Goal: Task Accomplishment & Management: Use online tool/utility

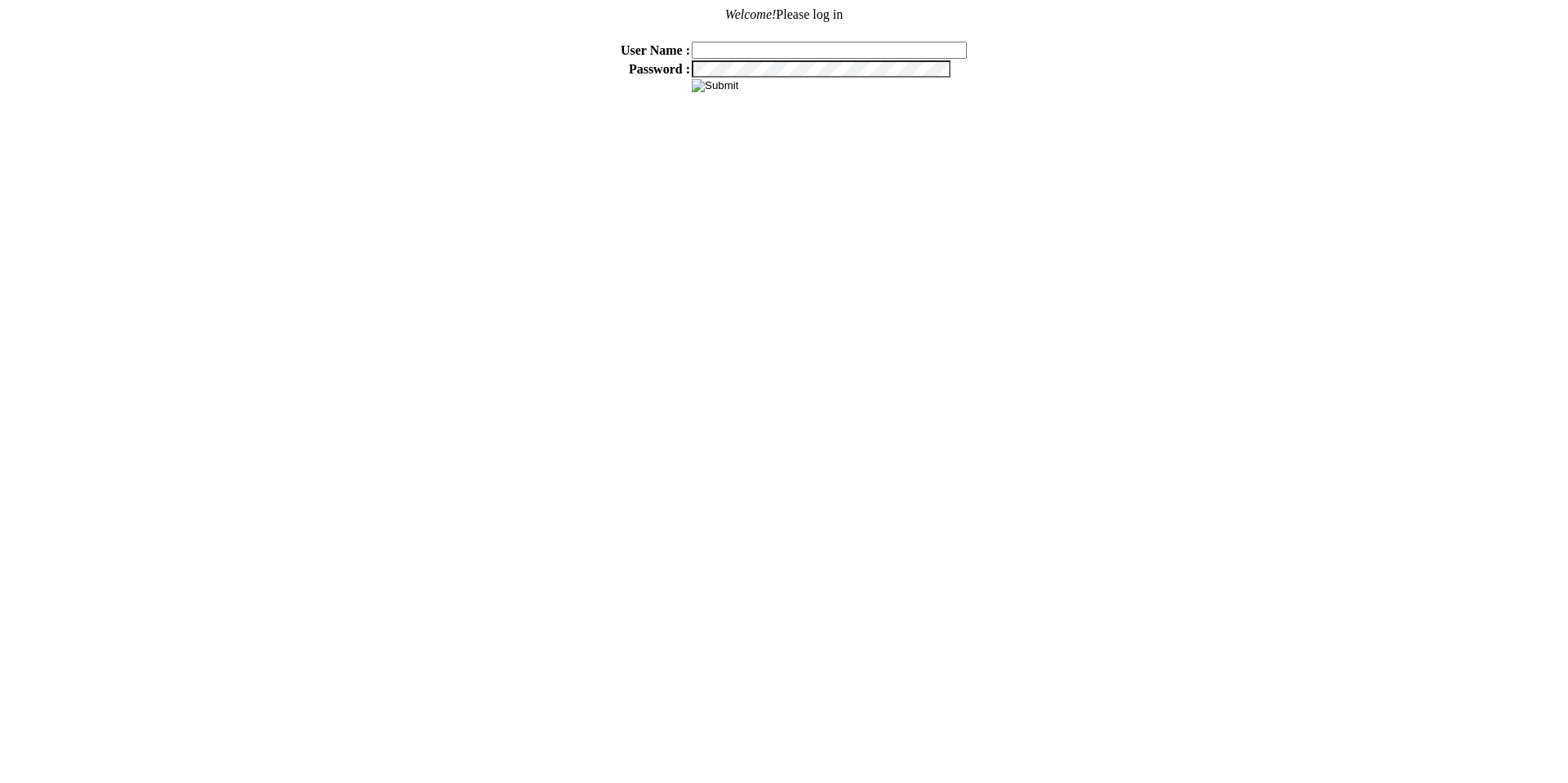
click at [740, 41] on input "text" at bounding box center [828, 49] width 275 height 17
type input "sdakes"
click at [725, 87] on input "image" at bounding box center [714, 85] width 46 height 13
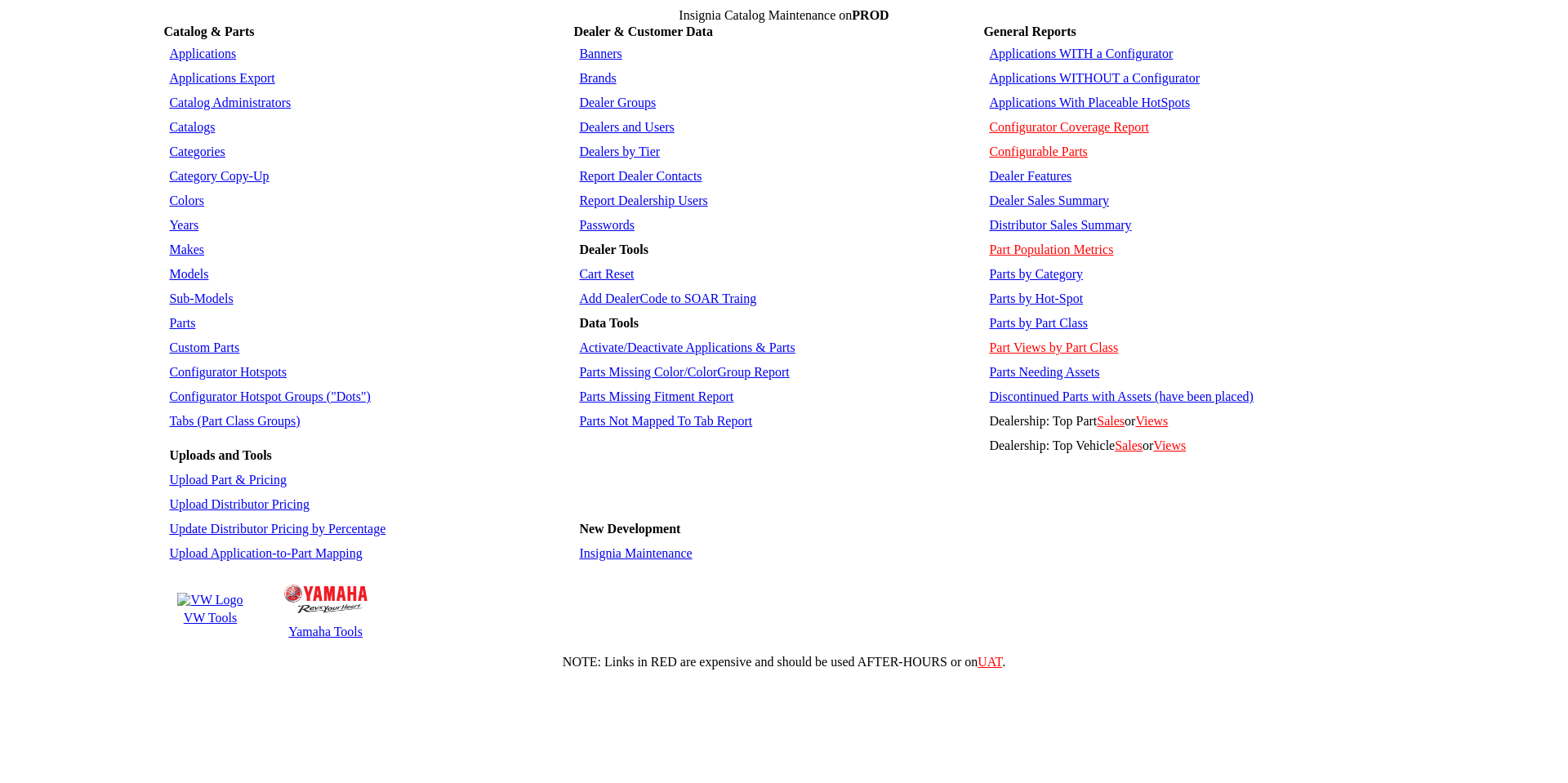
click at [1078, 72] on link "Applications WITHOUT a Configurator" at bounding box center [1094, 78] width 211 height 14
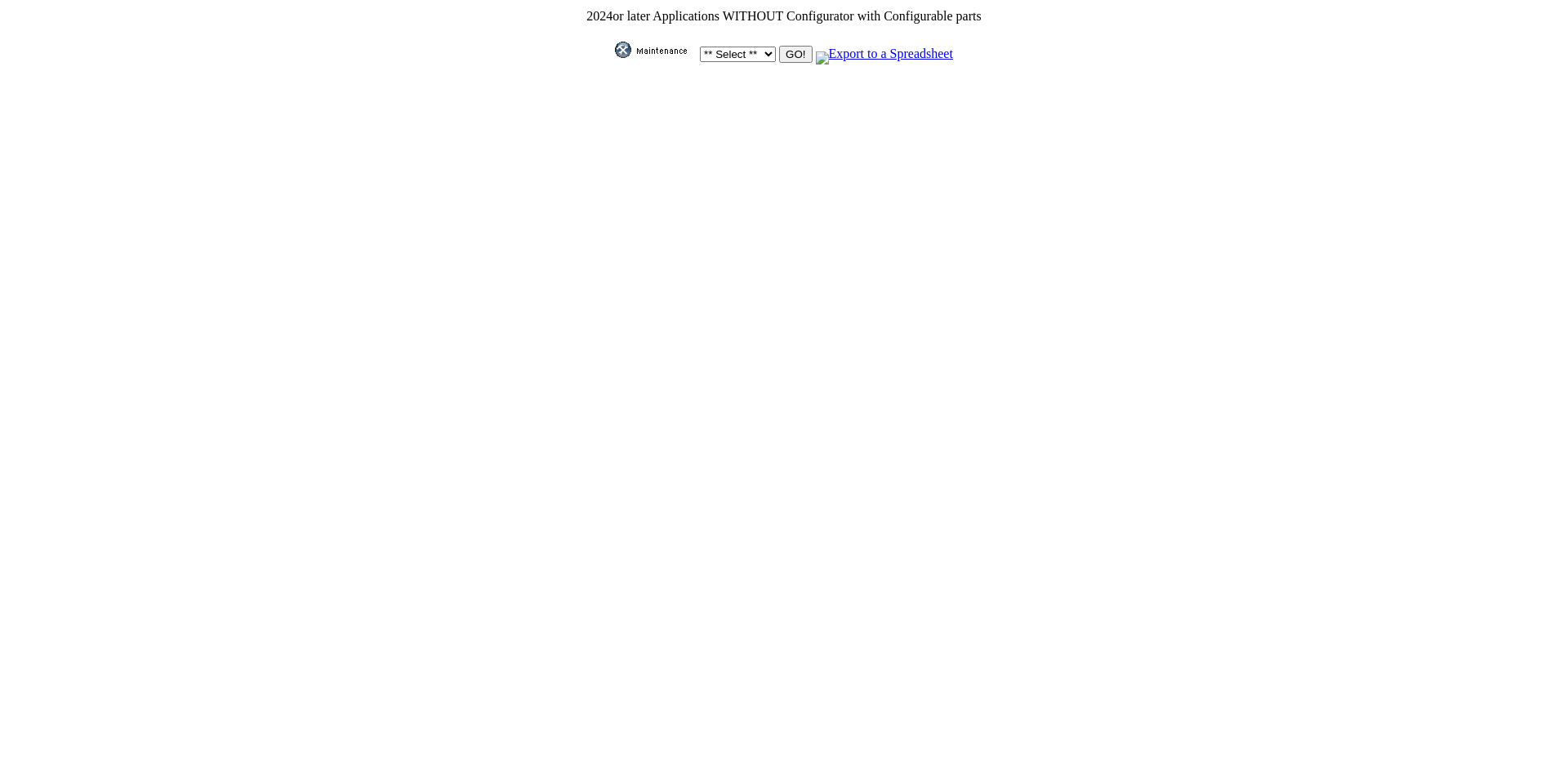
click at [750, 55] on select "** Select ** Acura Alfa Romeo Audi Bentley BMW DoubleTake Ford GM Honda Hyundai…" at bounding box center [737, 54] width 76 height 16
select select "1"
click at [699, 46] on select "** Select ** Acura Alfa Romeo Audi Bentley BMW DoubleTake Ford GM Honda Hyundai…" at bounding box center [737, 54] width 76 height 16
click at [788, 56] on input "GO!" at bounding box center [795, 53] width 33 height 17
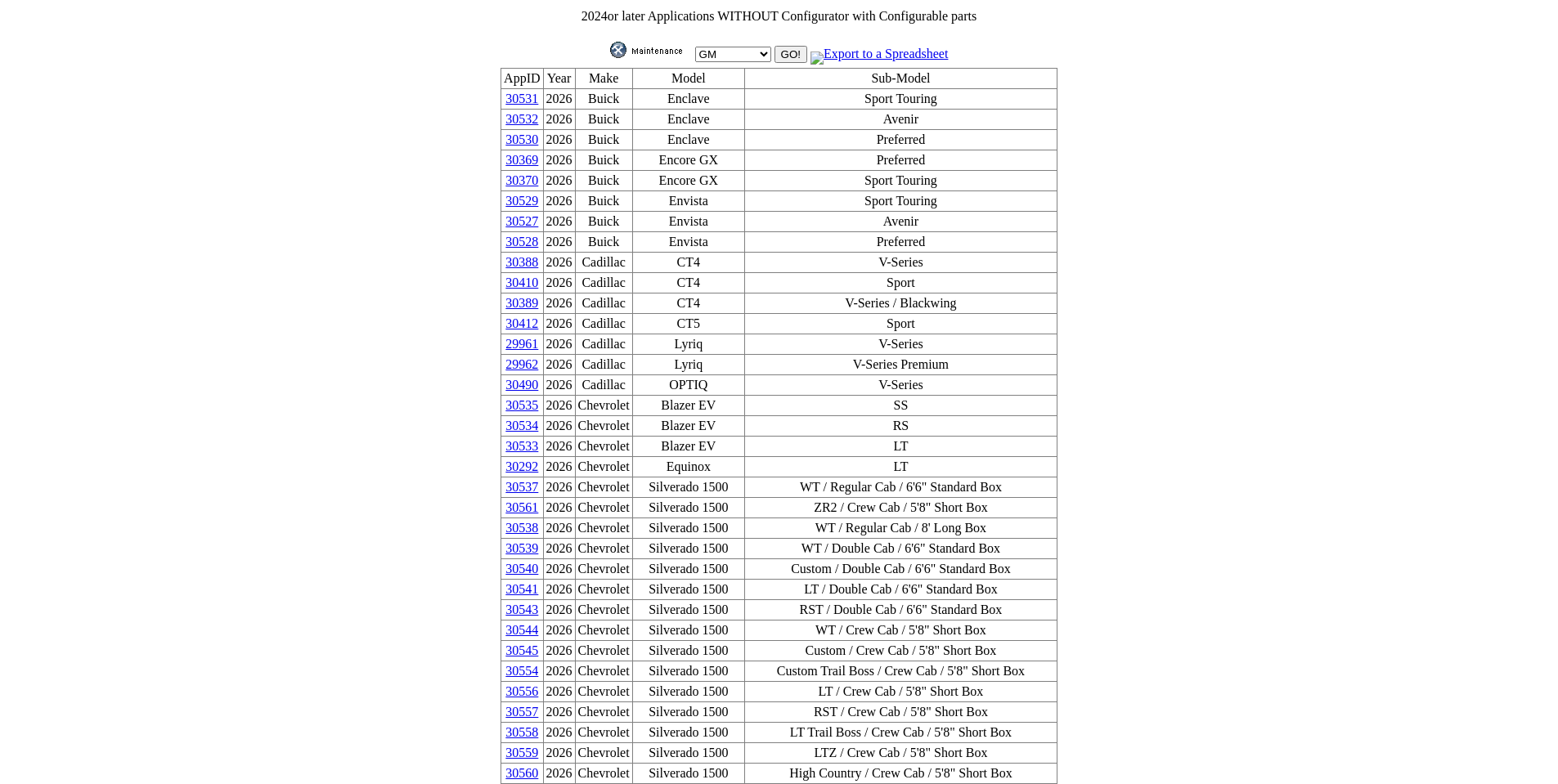
click at [640, 45] on img at bounding box center [650, 49] width 82 height 17
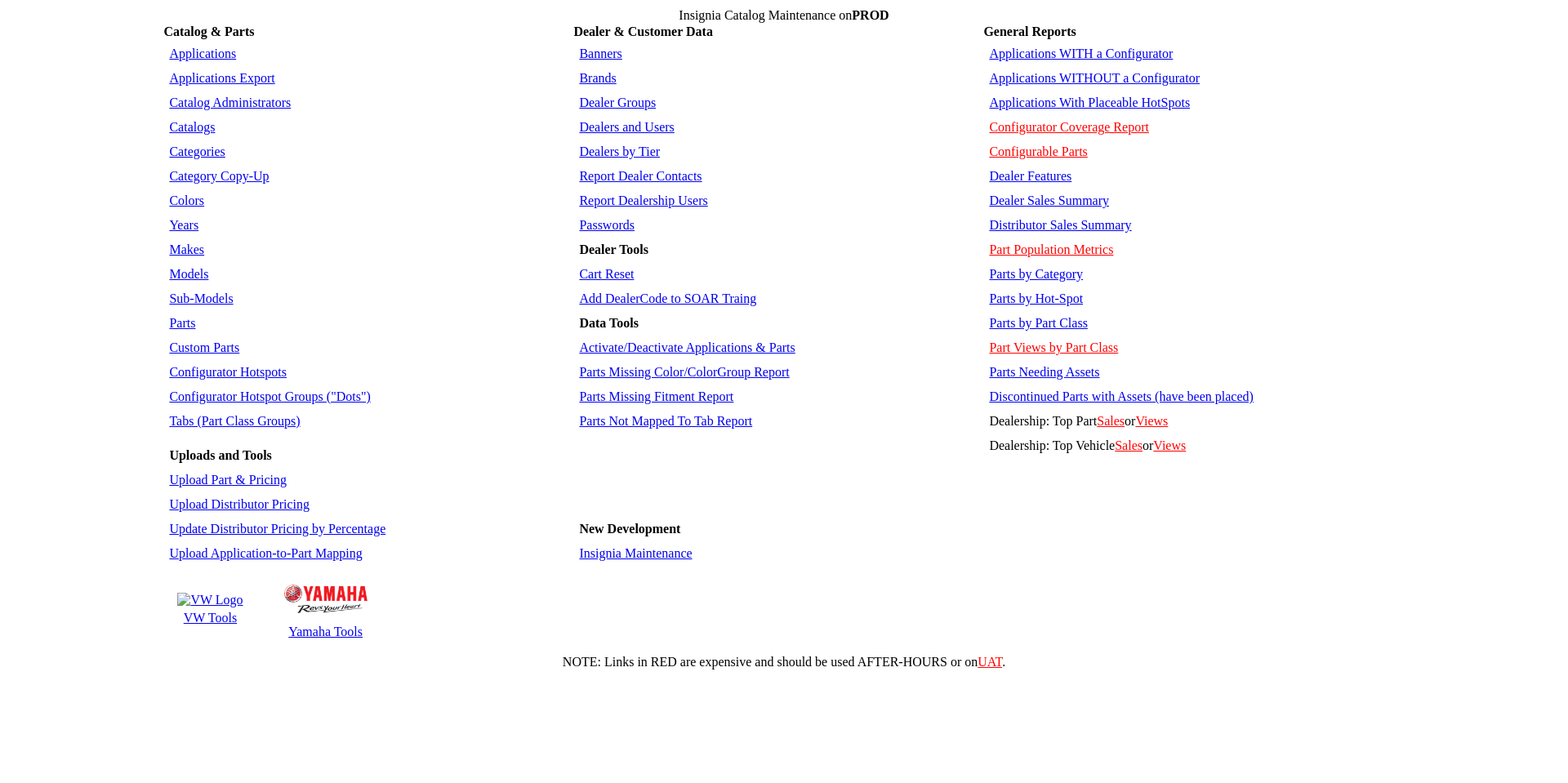
click at [201, 55] on td "Applications" at bounding box center [366, 53] width 405 height 23
click at [199, 49] on link "Applications" at bounding box center [203, 53] width 67 height 14
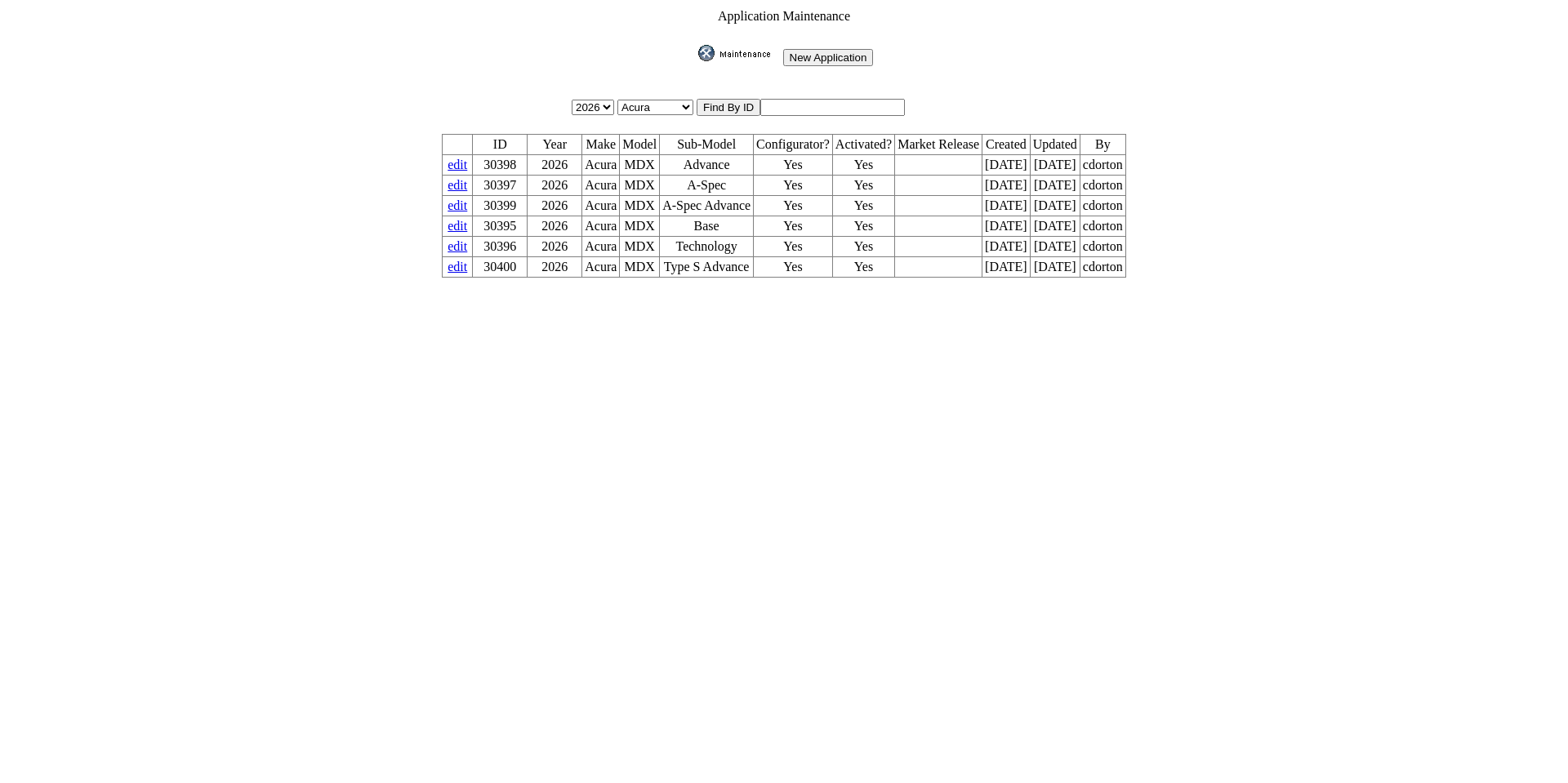
click at [810, 98] on input "text" at bounding box center [832, 106] width 145 height 17
type input "30291"
click at [694, 61] on input "image" at bounding box center [694, 61] width 0 height 0
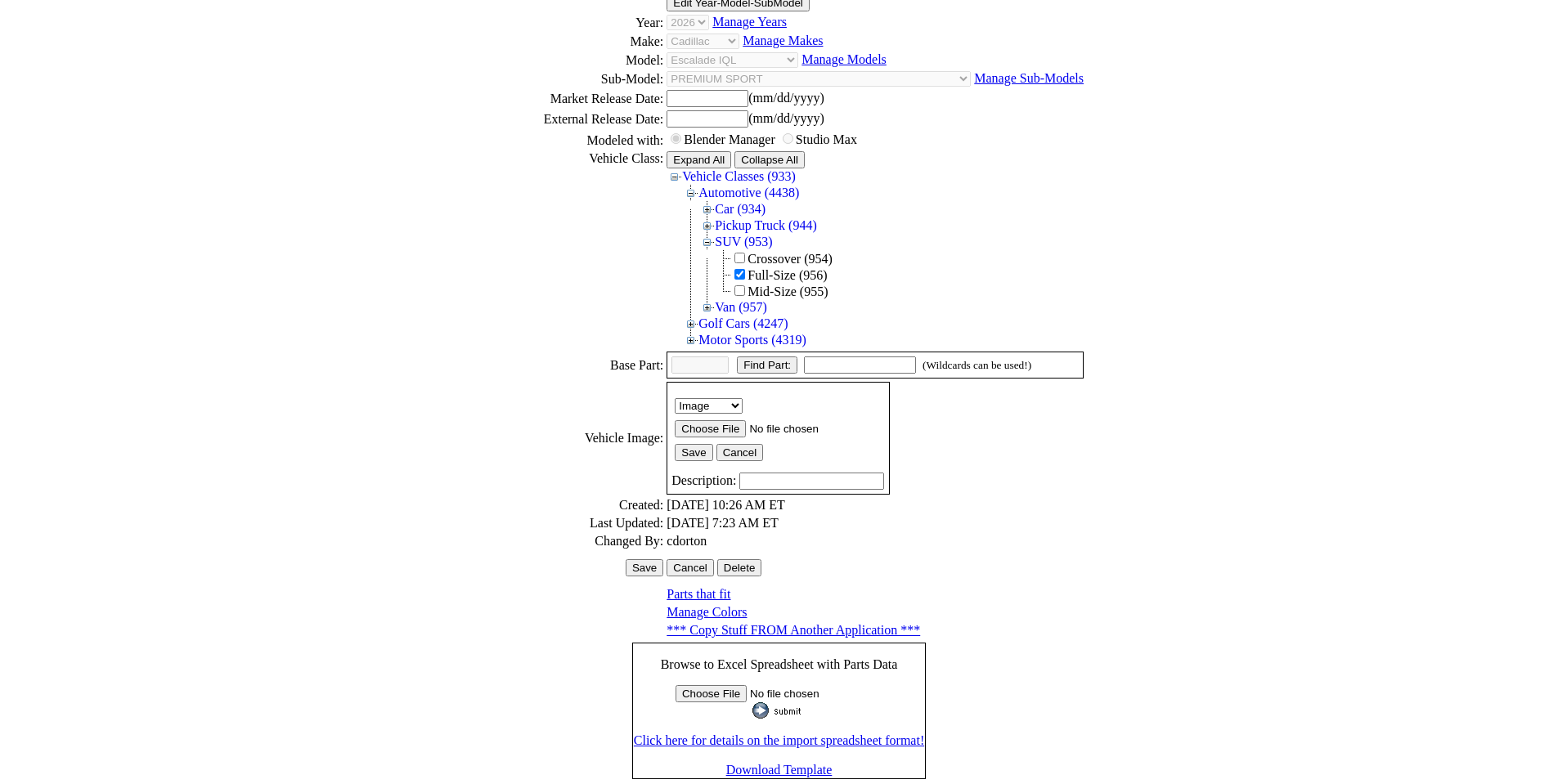
scroll to position [224, 0]
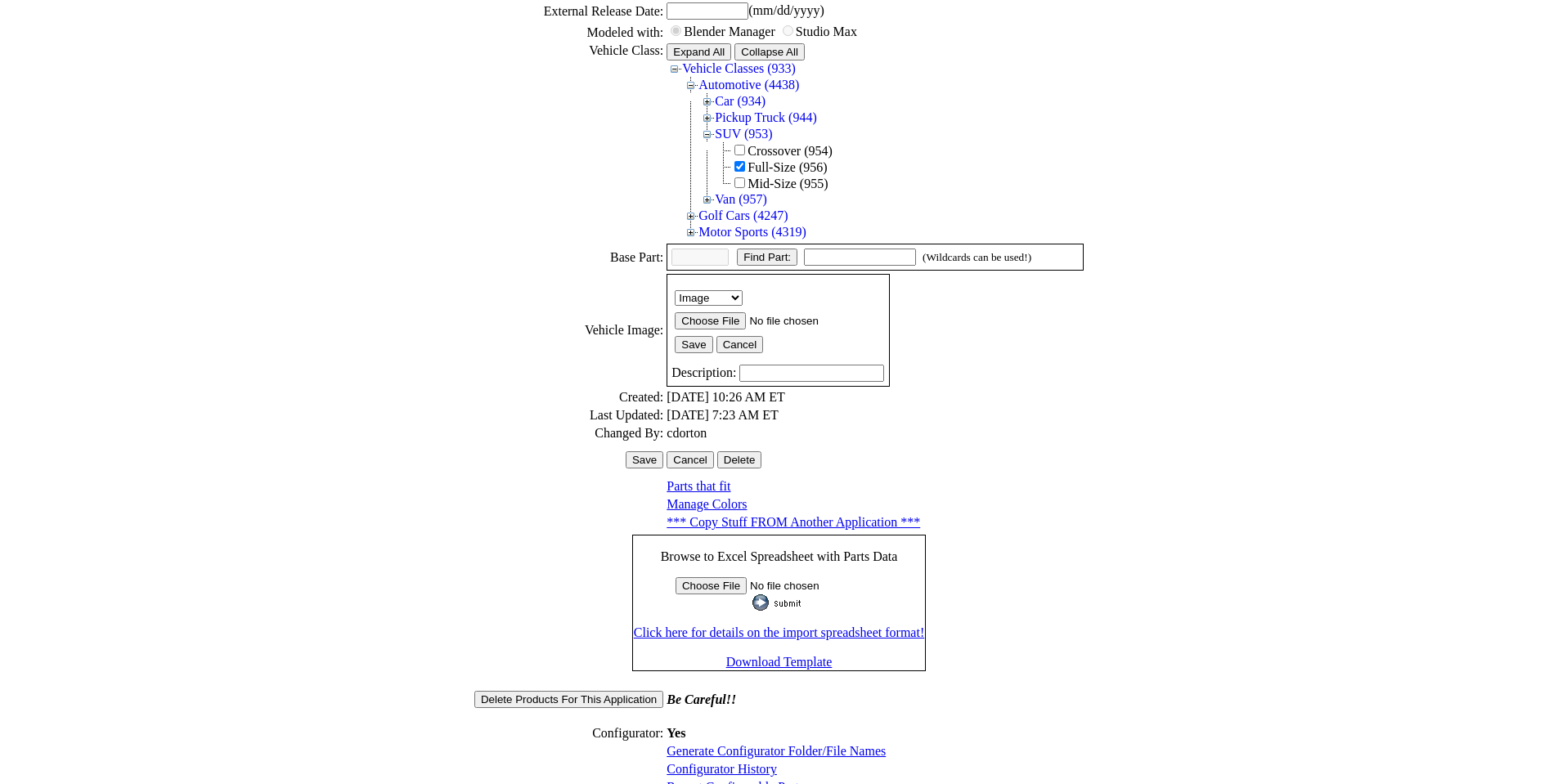
click at [703, 762] on link "Configurator History" at bounding box center [722, 769] width 111 height 14
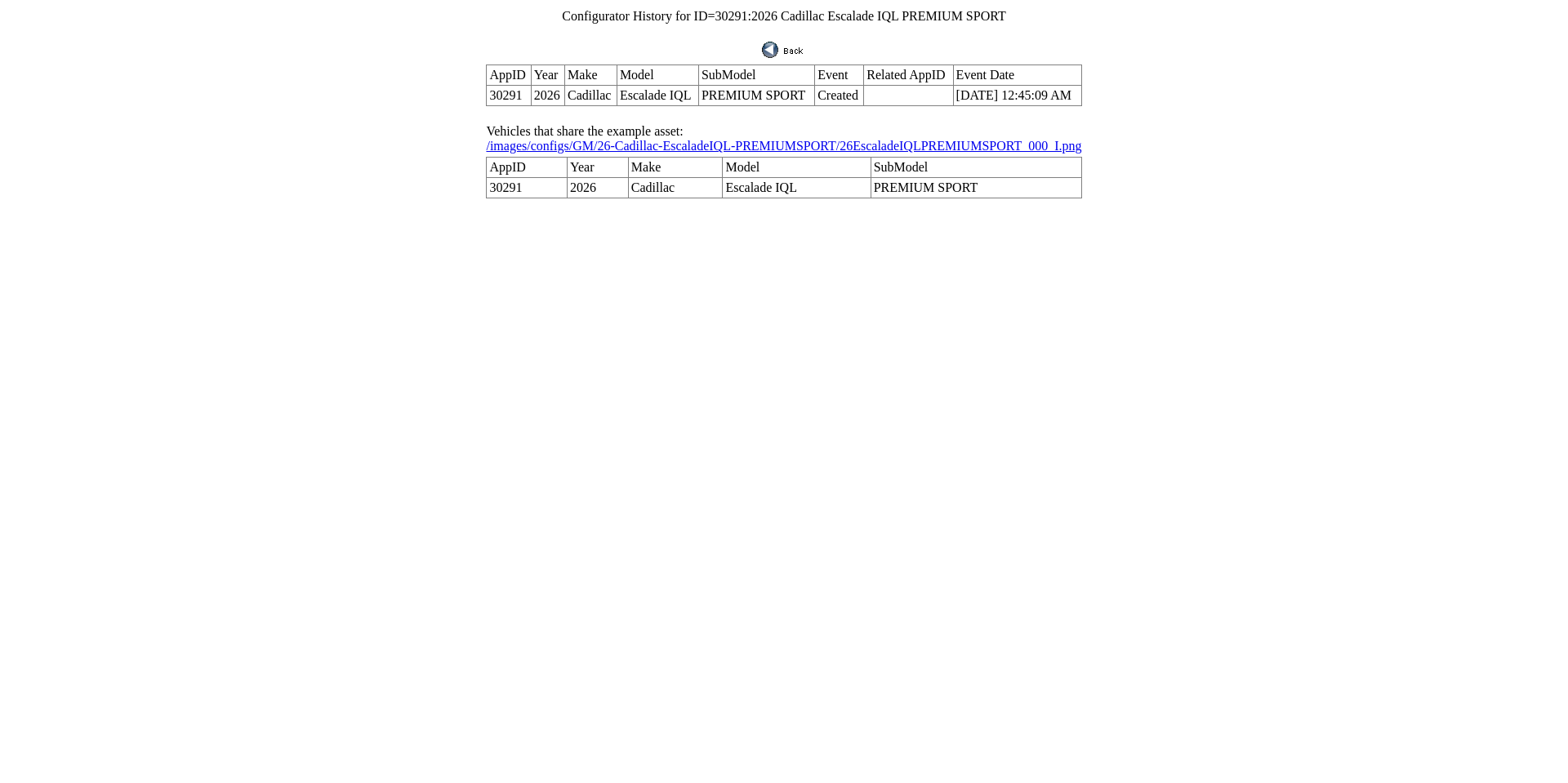
click at [795, 45] on img at bounding box center [783, 49] width 44 height 17
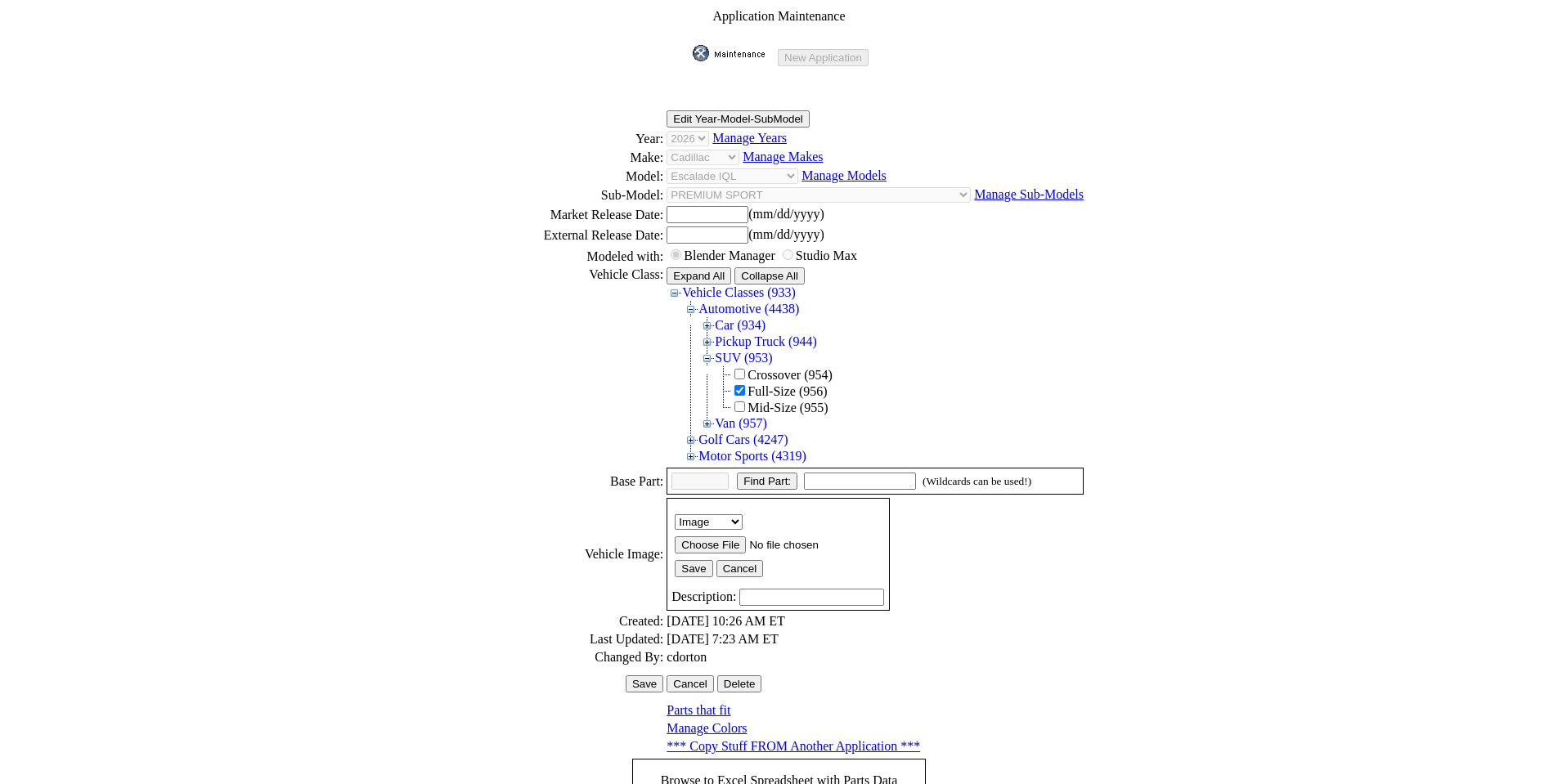
click at [736, 46] on img at bounding box center [733, 53] width 82 height 17
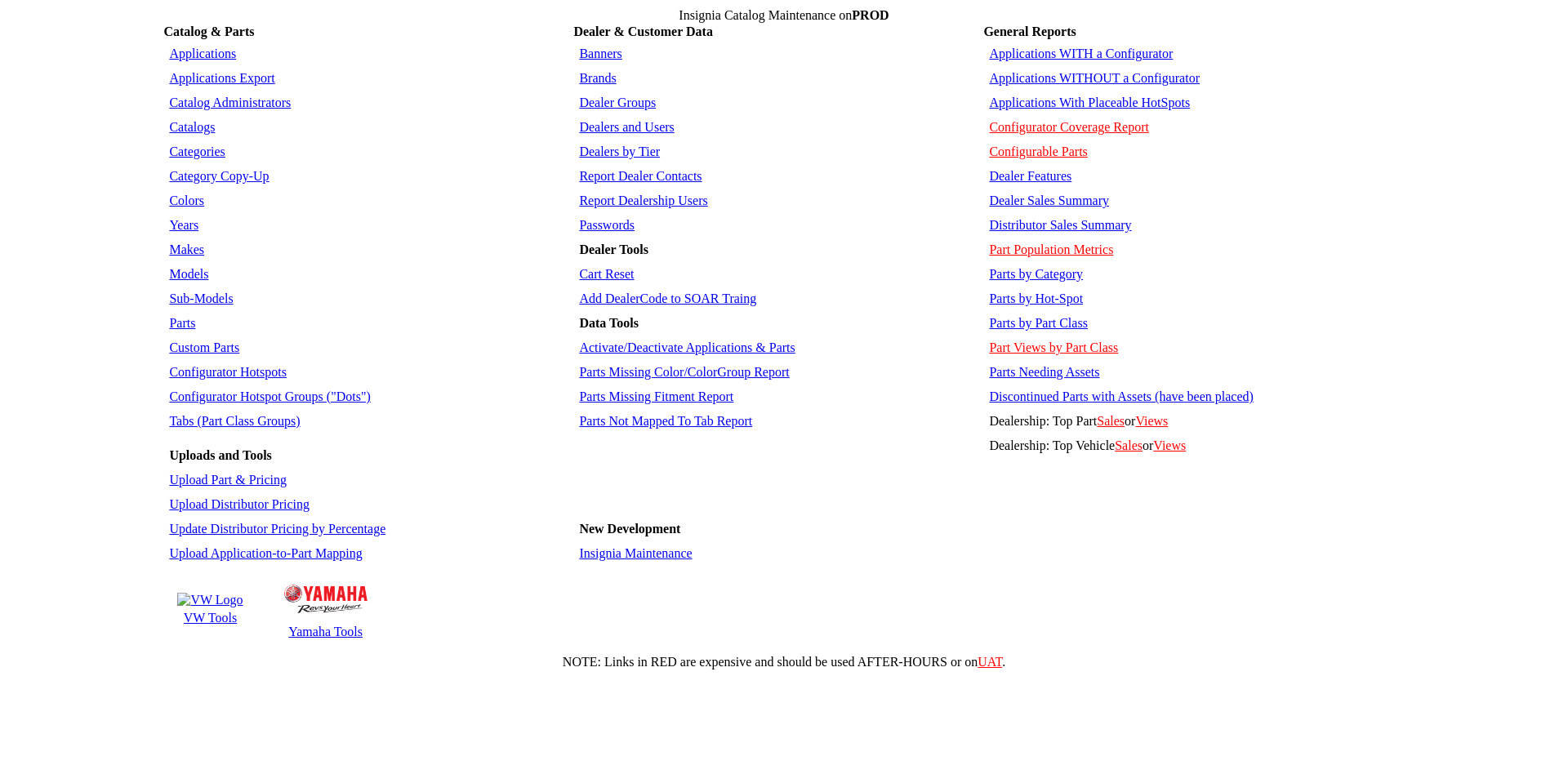
click at [1043, 71] on link "Applications WITHOUT a Configurator" at bounding box center [1094, 78] width 211 height 14
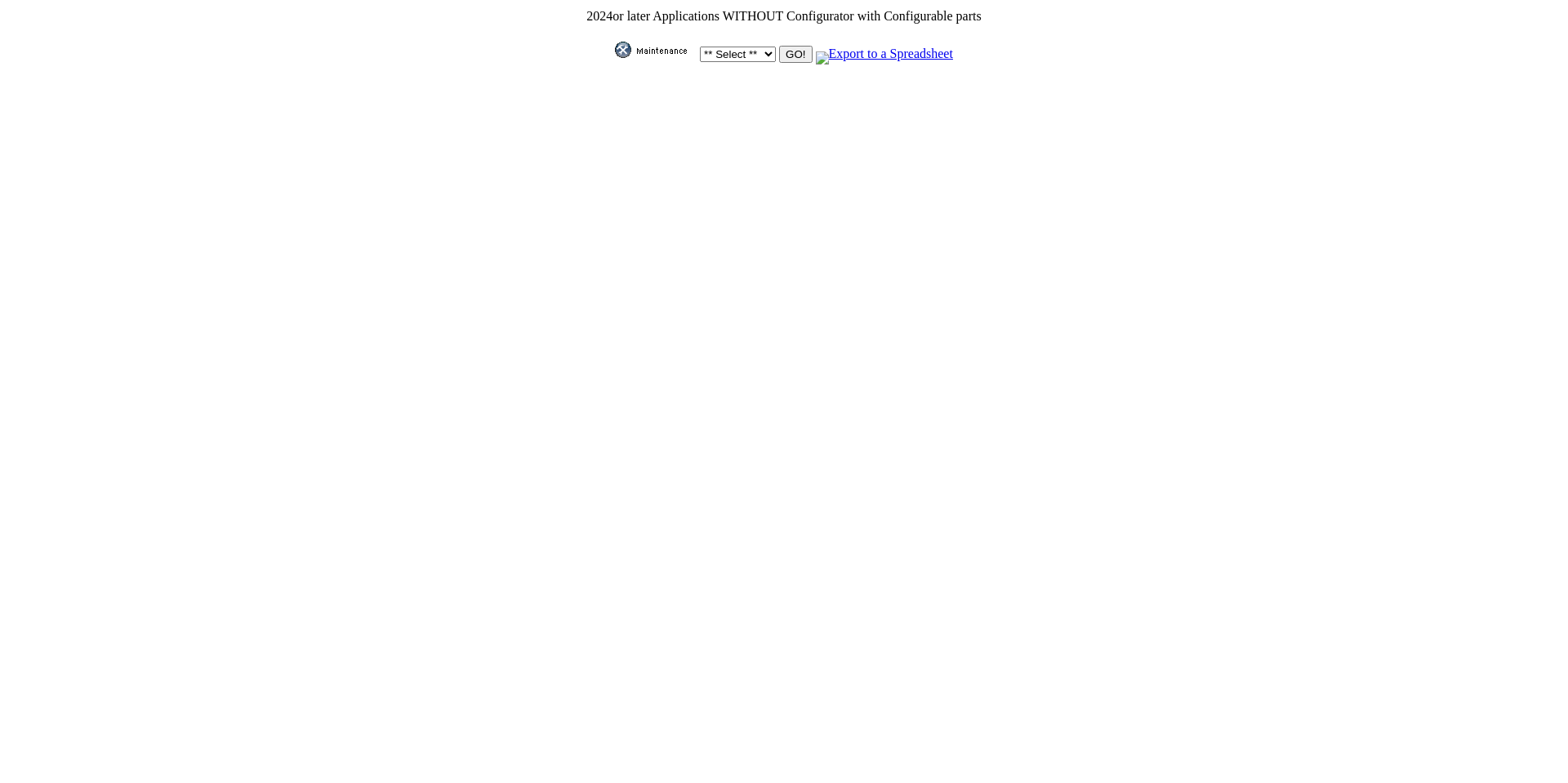
click at [753, 54] on select "** Select ** Acura Alfa Romeo Audi Bentley BMW DoubleTake [PERSON_NAME] Honda H…" at bounding box center [737, 54] width 76 height 16
select select "1"
click at [699, 46] on select "** Select ** Acura Alfa Romeo Audi Bentley BMW DoubleTake [PERSON_NAME] Honda H…" at bounding box center [737, 54] width 76 height 16
click at [785, 52] on input "GO!" at bounding box center [795, 53] width 33 height 17
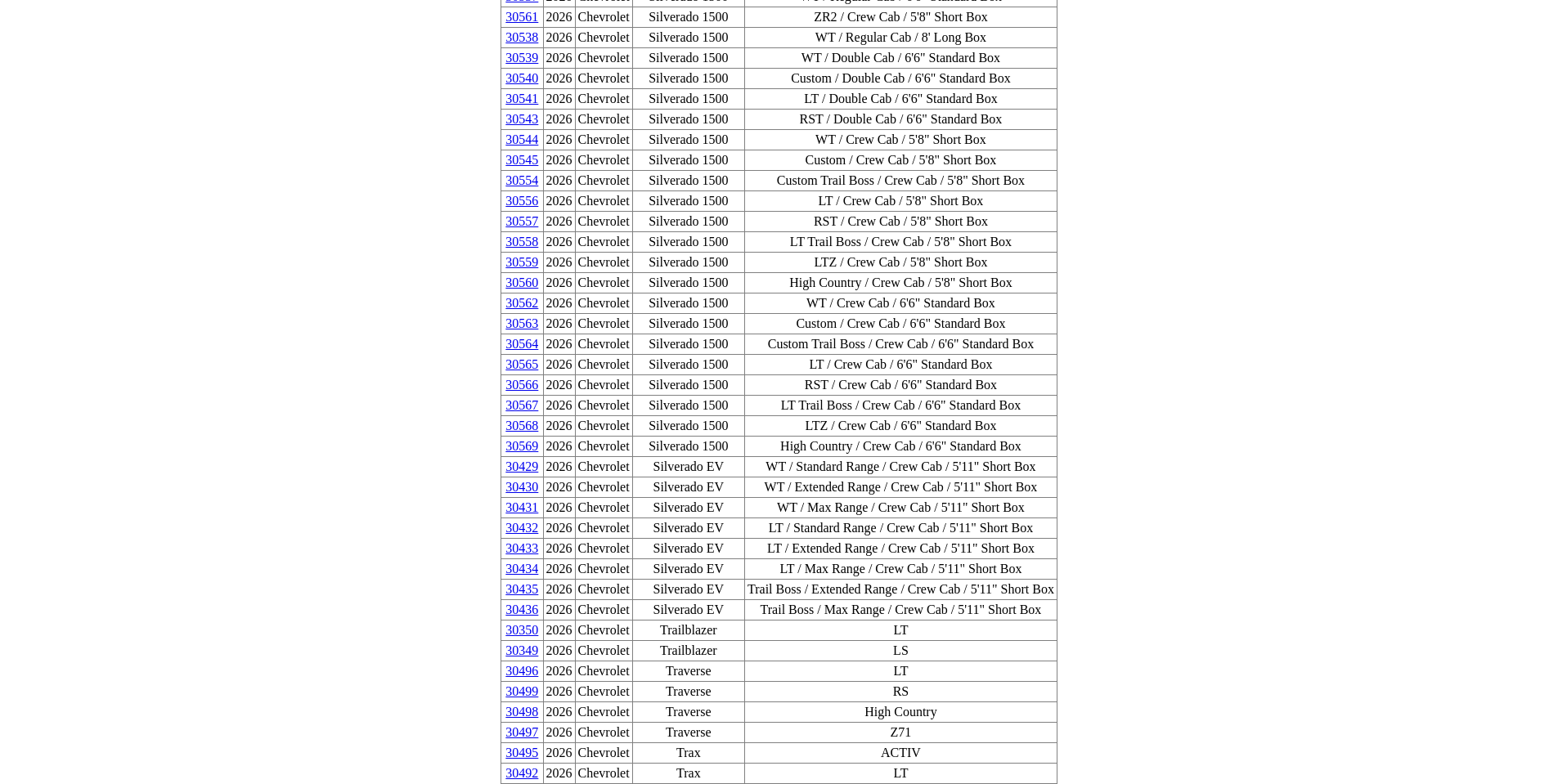
scroll to position [899, 0]
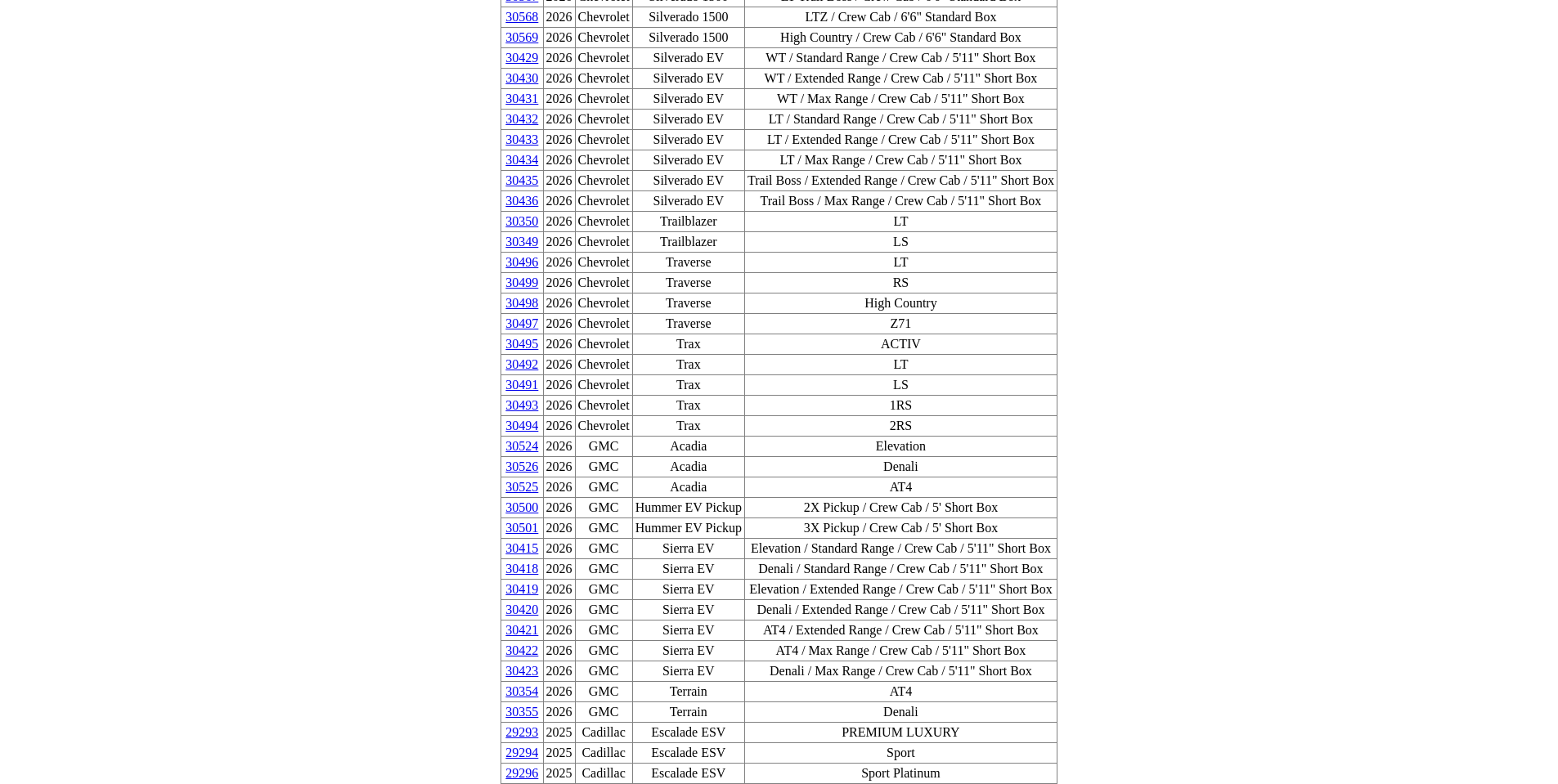
click at [538, 603] on link "30420" at bounding box center [521, 609] width 33 height 14
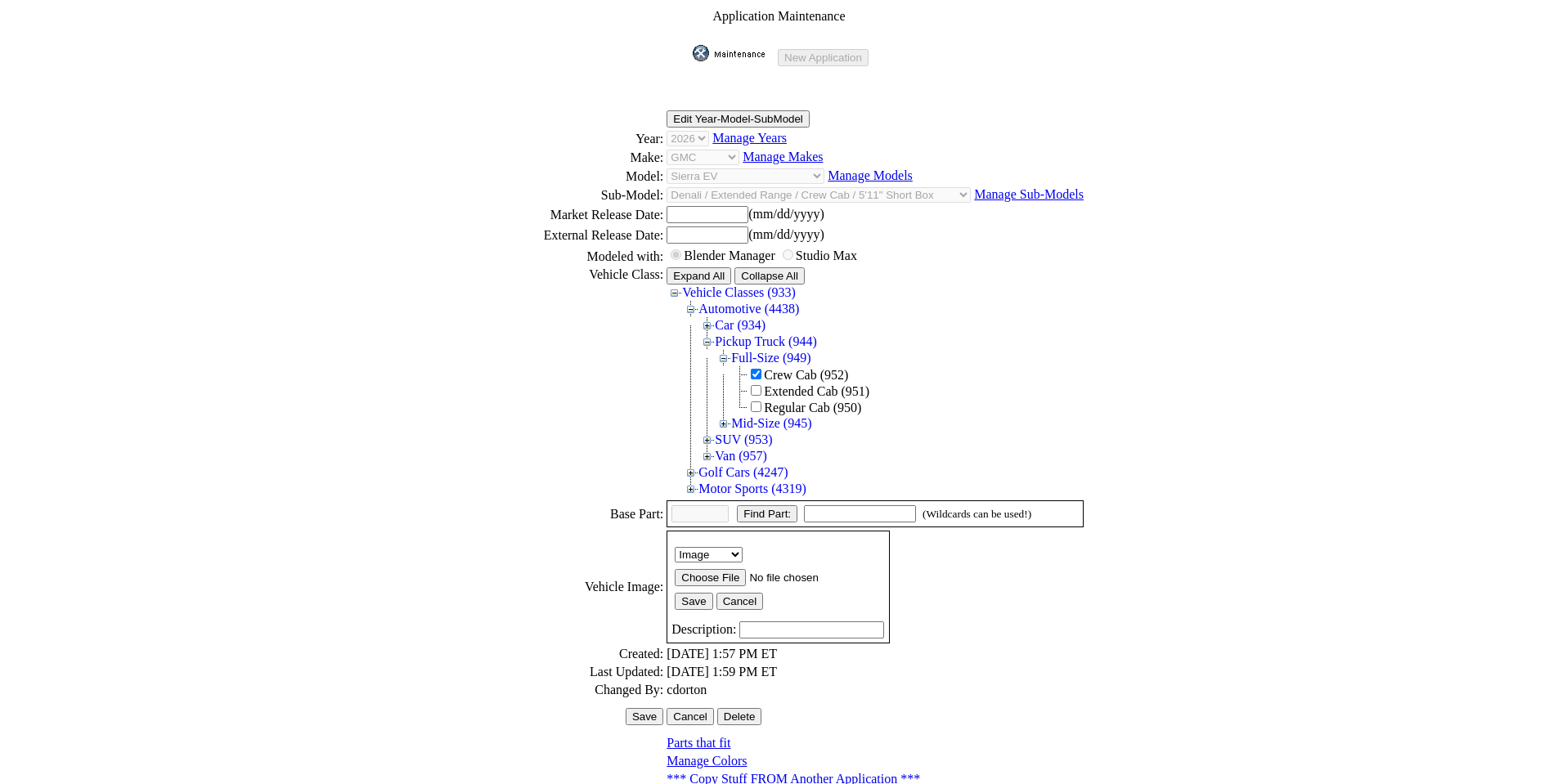
scroll to position [221, 0]
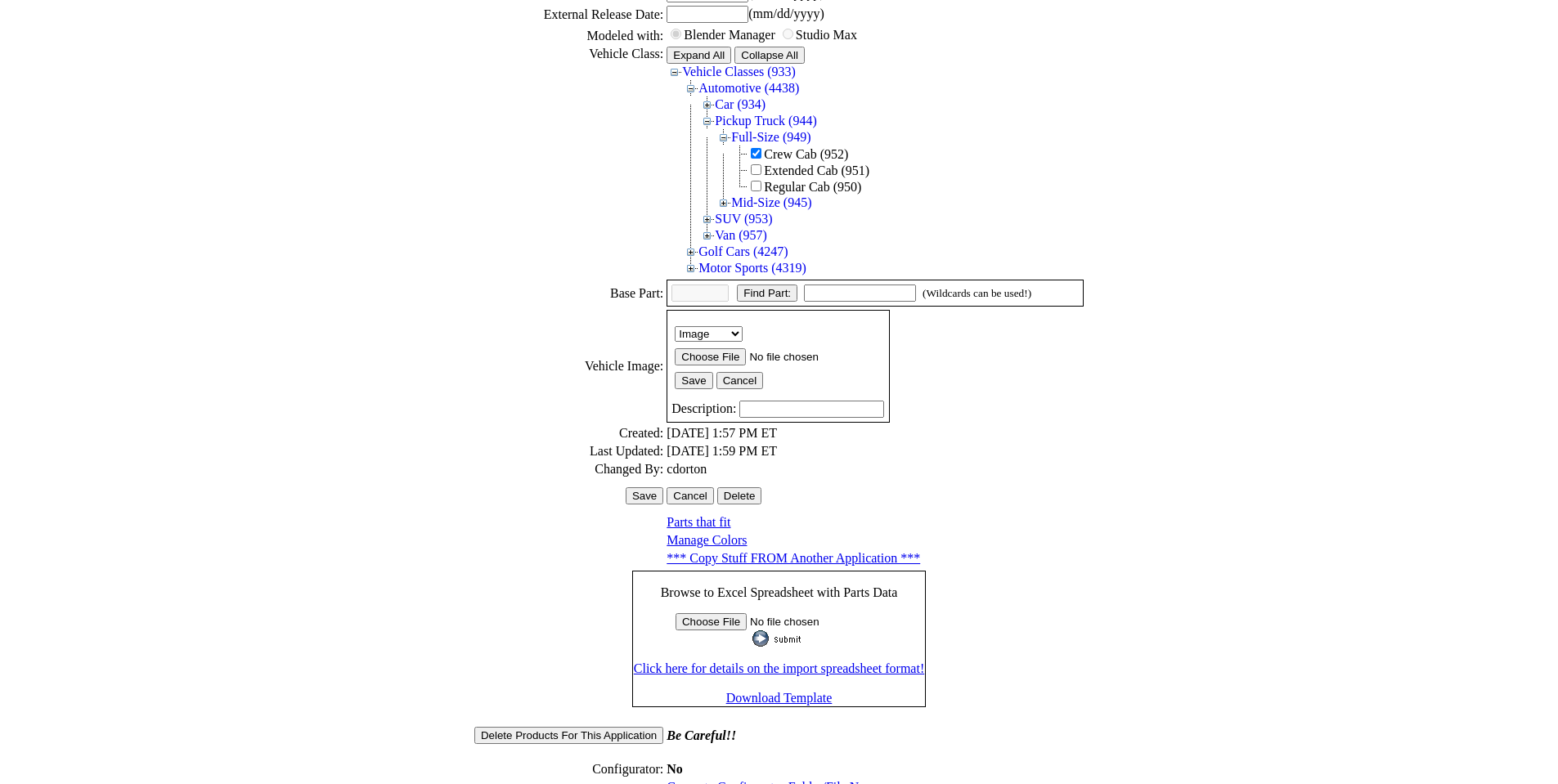
click at [748, 780] on link "Generate Configurator Folder/File Names" at bounding box center [777, 787] width 219 height 14
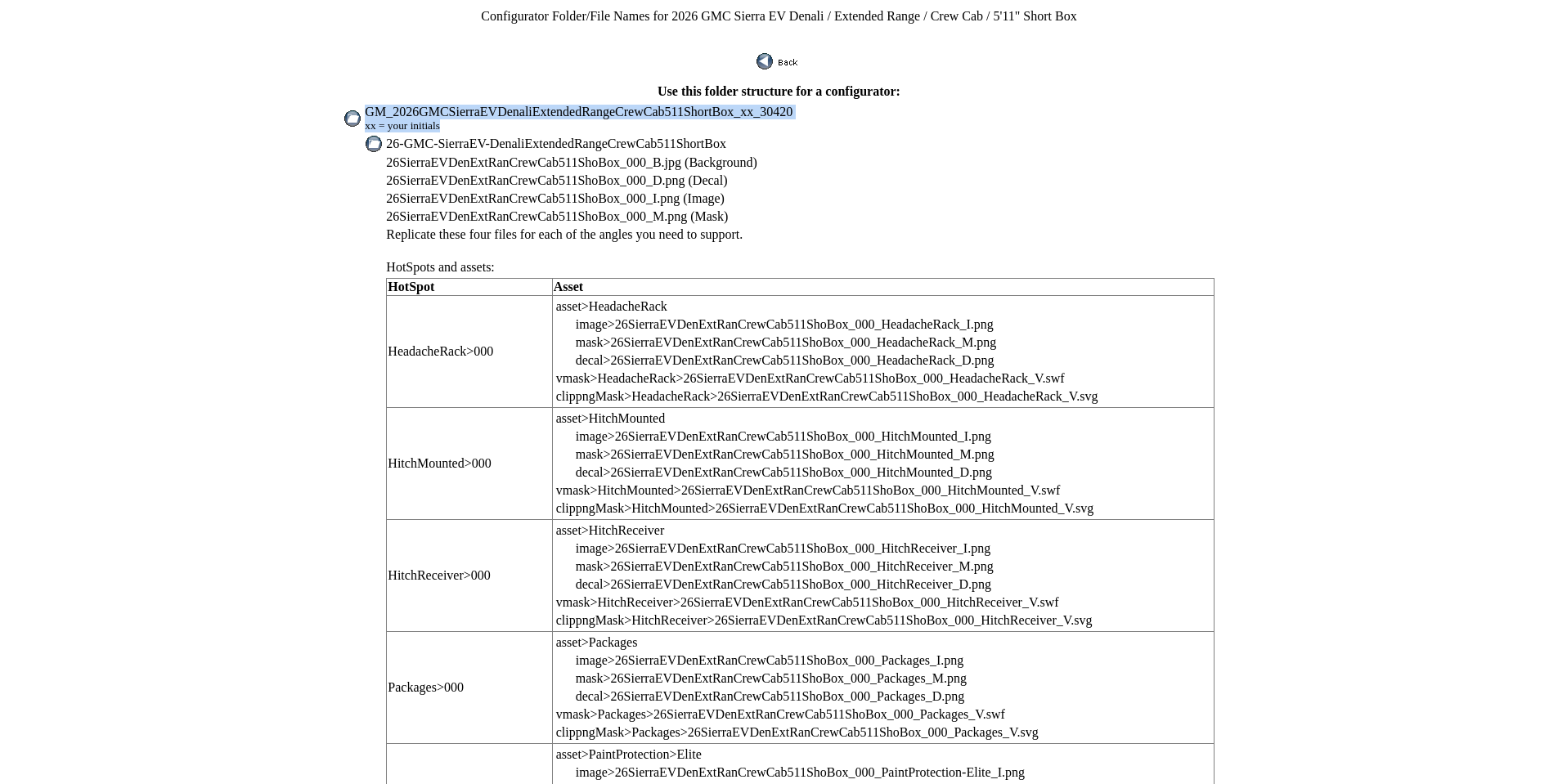
drag, startPoint x: 411, startPoint y: 101, endPoint x: 813, endPoint y: 112, distance: 402.2
click at [813, 112] on td "GM_2026GMCSierraEVDenaliExtendedRangeCrewCab511ShortBox_xx_30420 xx = your init…" at bounding box center [789, 118] width 851 height 30
click at [654, 72] on td at bounding box center [779, 77] width 877 height 10
drag, startPoint x: 413, startPoint y: 99, endPoint x: 786, endPoint y: 106, distance: 373.1
click at [786, 106] on span "GM_2026GMCSierraEVDenaliExtendedRangeCrewCab511ShortBox_xx_30420" at bounding box center [579, 111] width 428 height 14
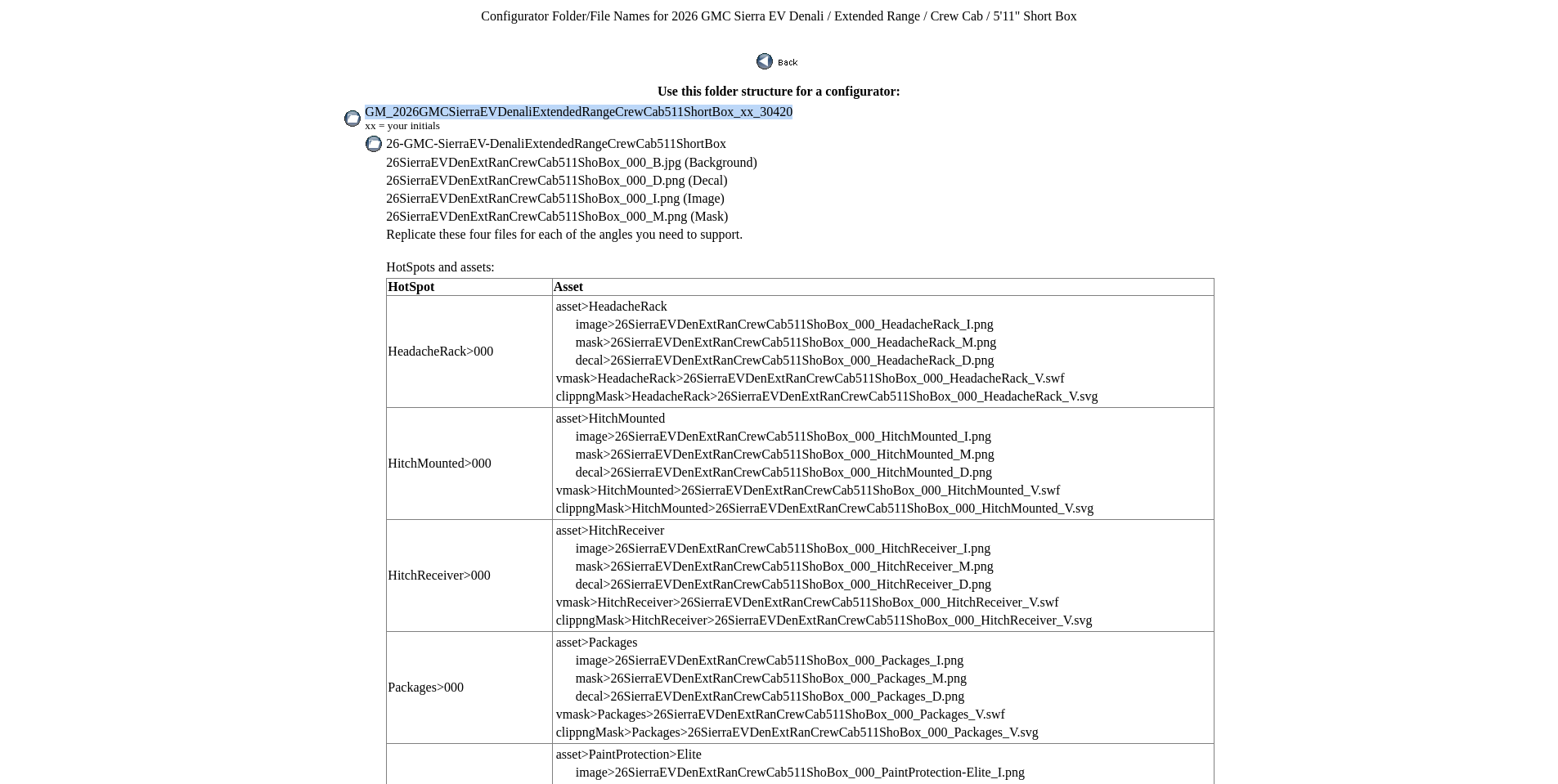
copy span "GM_2026GMCSierraEVDenaliExtendedRangeCrewCab511ShortBox_xx_30420"
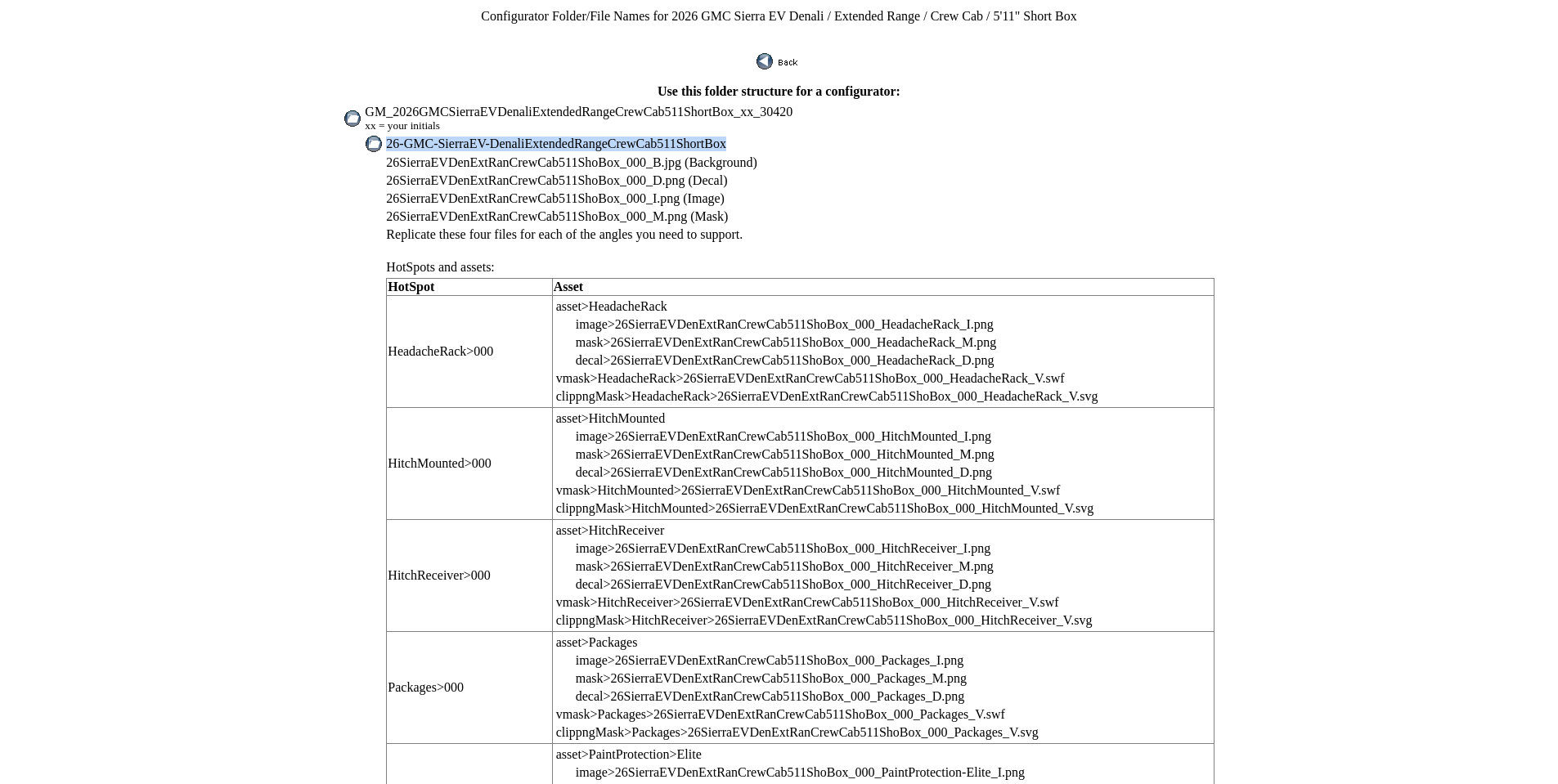
drag, startPoint x: 433, startPoint y: 134, endPoint x: 753, endPoint y: 131, distance: 320.0
click at [753, 135] on td "26-GMC-SierraEV-DenaliExtendedRangeCrewCab511ShortBox" at bounding box center [799, 144] width 830 height 18
copy span "26-GMC-SierraEV-DenaliExtendedRangeCrewCab511ShortBox"
click at [450, 156] on span "26SierraEVDenExtRanCrewCab511ShoBox_000_B.jpg (Background)" at bounding box center [571, 163] width 371 height 14
drag, startPoint x: 433, startPoint y: 148, endPoint x: 638, endPoint y: 154, distance: 205.1
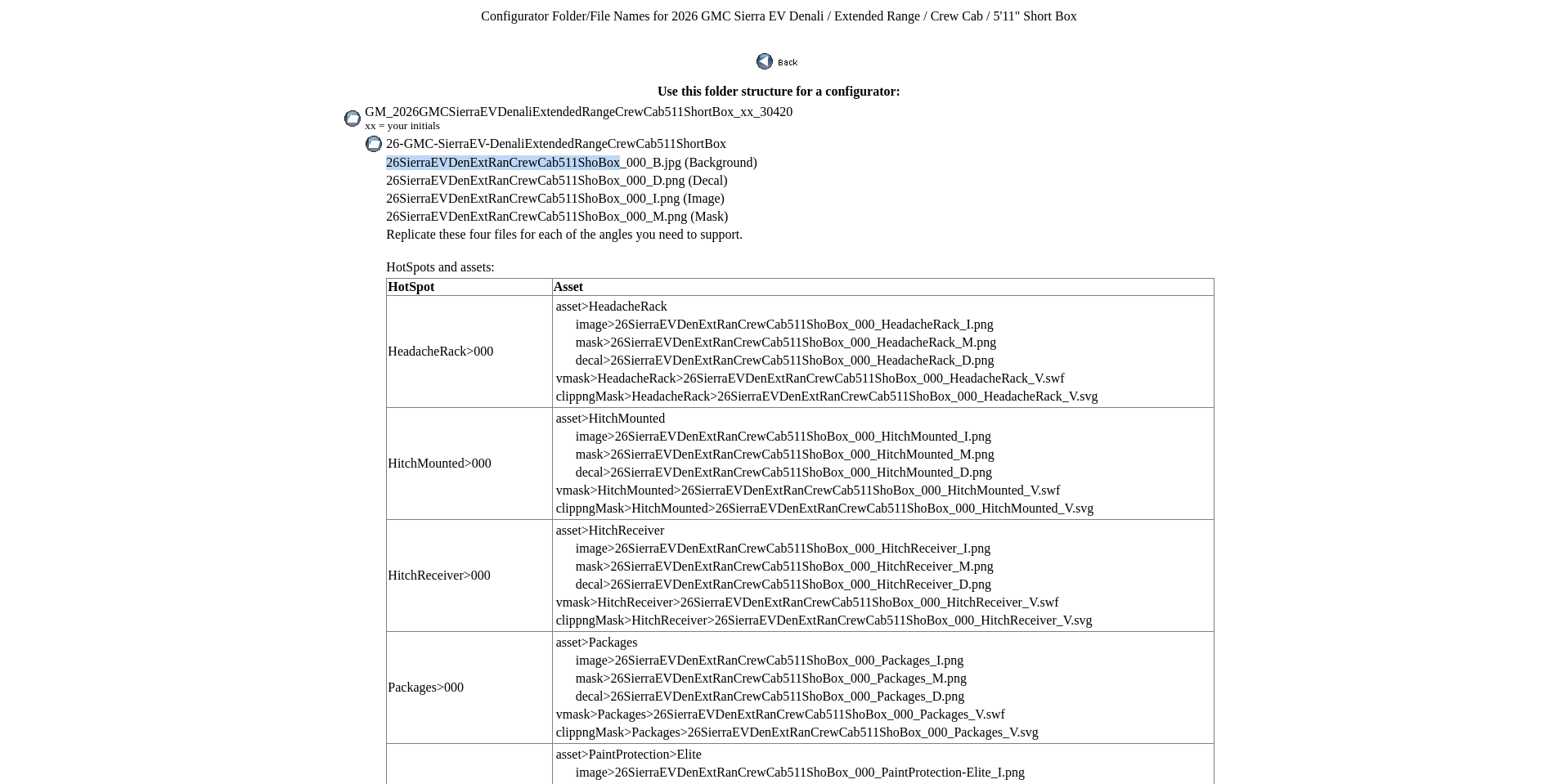
click at [638, 156] on span "26SierraEVDenExtRanCrewCab511ShoBox_000_B.jpg (Background)" at bounding box center [571, 163] width 371 height 14
drag, startPoint x: 431, startPoint y: 150, endPoint x: 637, endPoint y: 148, distance: 206.0
click at [637, 155] on td "26SierraEVDenExtRanCrewCab511ShoBox_000_B.jpg (Background)" at bounding box center [799, 163] width 830 height 17
copy span "26SierraEVDenExtRanCrewCab511ShoBox"
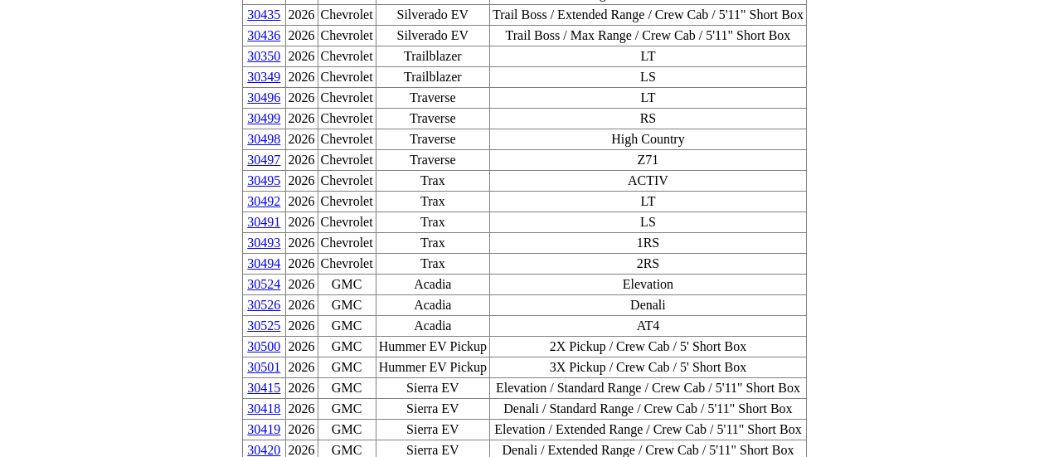
scroll to position [1088, 0]
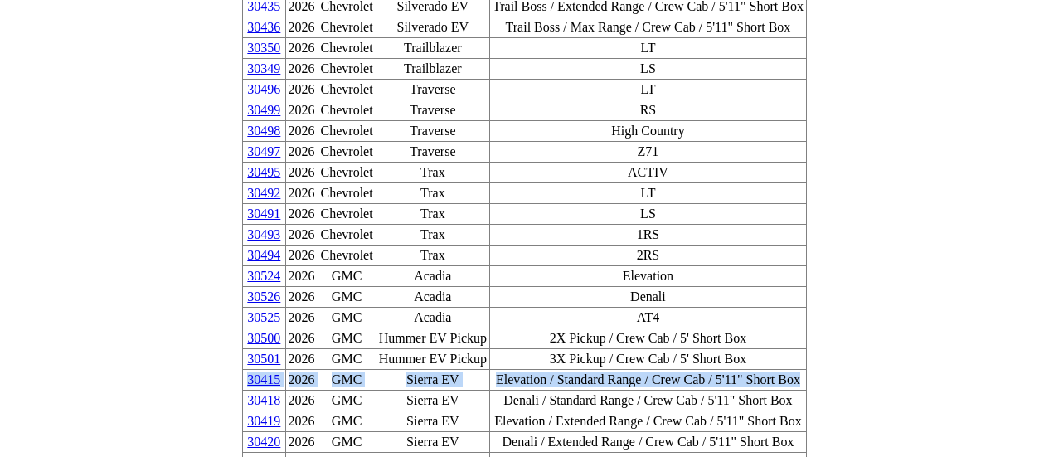
drag, startPoint x: 768, startPoint y: 246, endPoint x: 278, endPoint y: 245, distance: 489.9
click at [278, 370] on tr "30415 2026 GMC Sierra EV Elevation / Standard Range / Crew Cab / 5'11" Short Box" at bounding box center [525, 380] width 564 height 21
copy tr "30415 2026 GMC Sierra EV Elevation / Standard Range / Crew Cab / 5'11" Short Box"
